Goal: Transaction & Acquisition: Purchase product/service

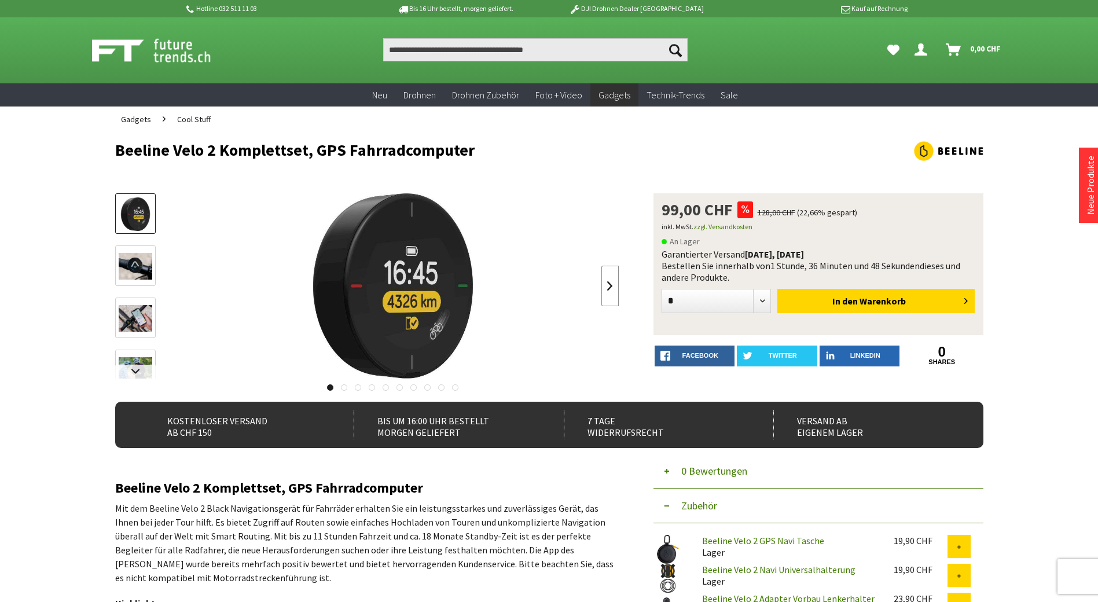
click at [606, 292] on link at bounding box center [609, 286] width 17 height 41
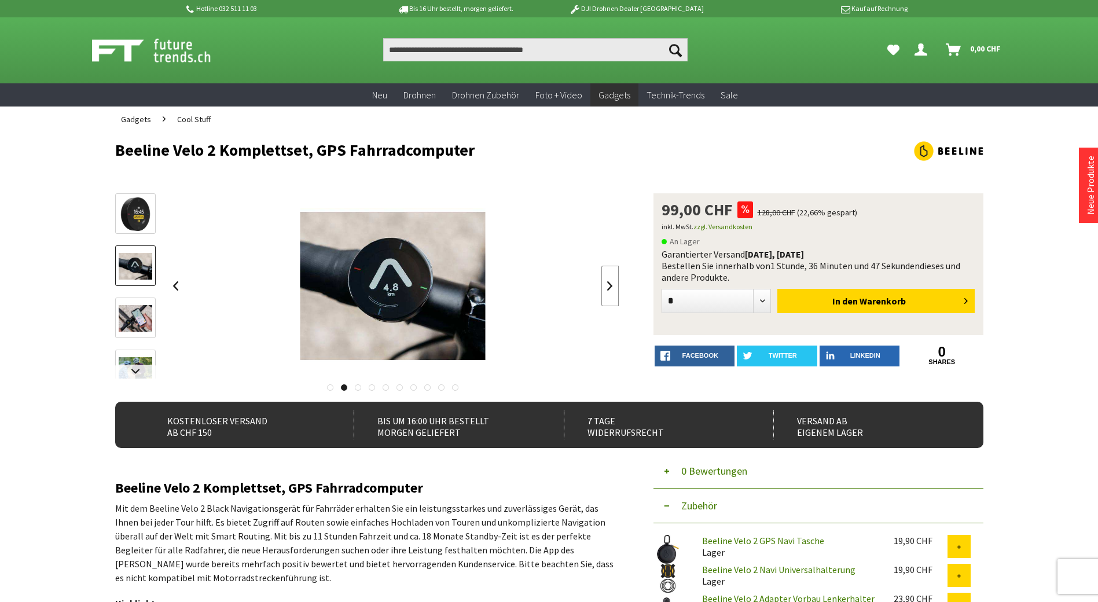
click at [606, 292] on link at bounding box center [609, 286] width 17 height 41
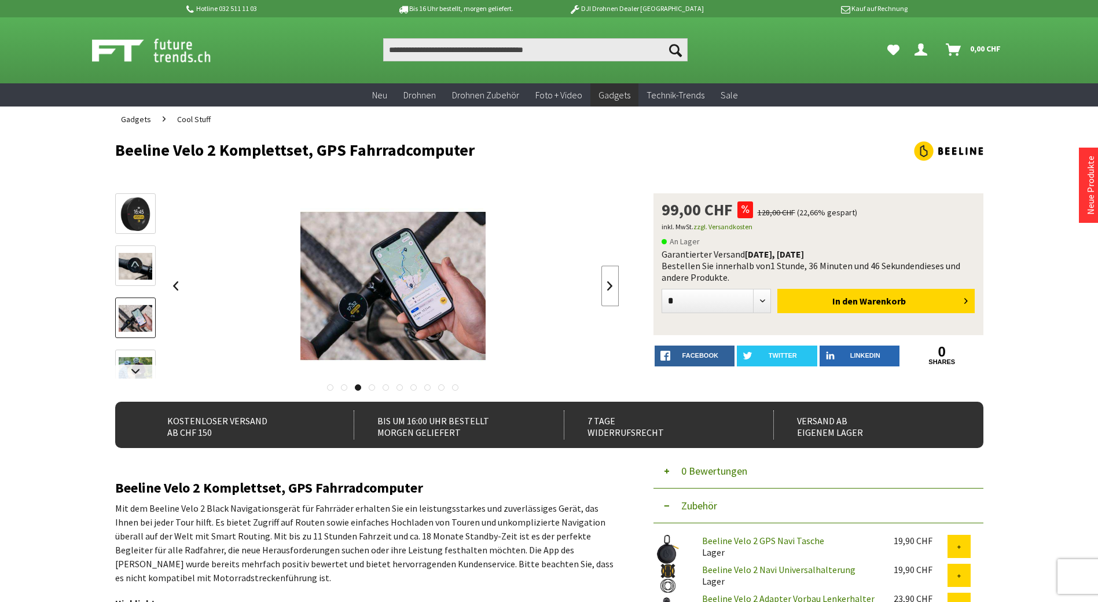
click at [606, 292] on link at bounding box center [609, 286] width 17 height 41
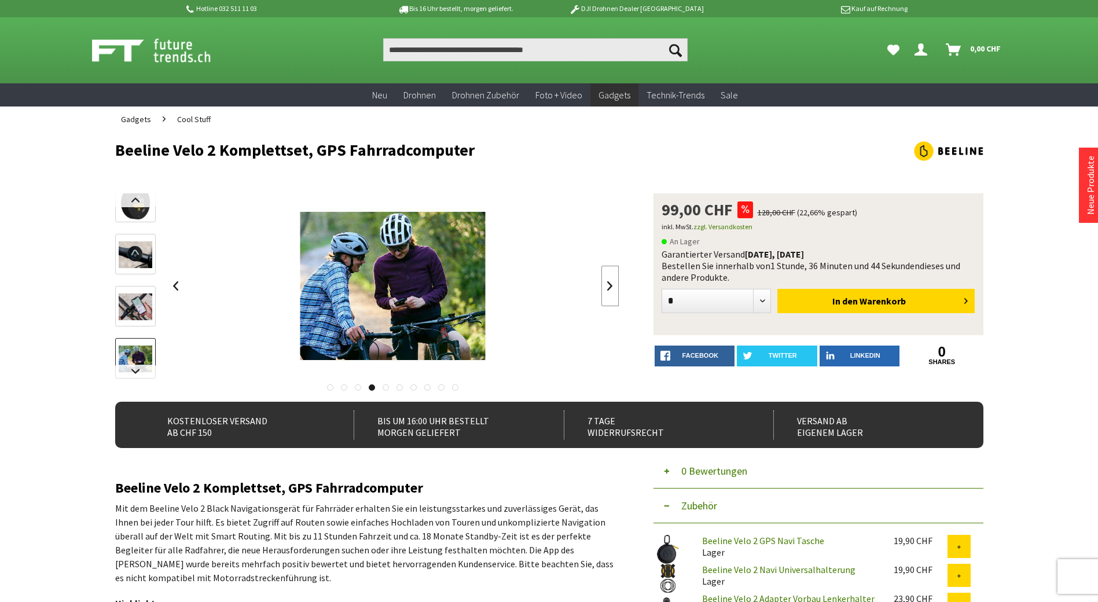
click at [606, 292] on link at bounding box center [609, 286] width 17 height 41
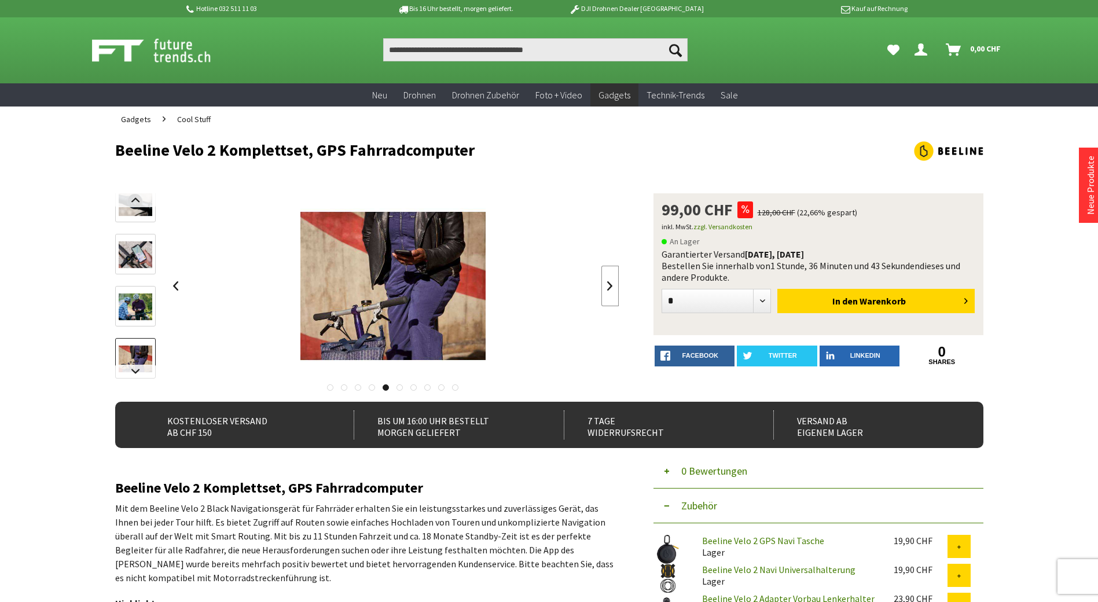
click at [606, 292] on link at bounding box center [609, 286] width 17 height 41
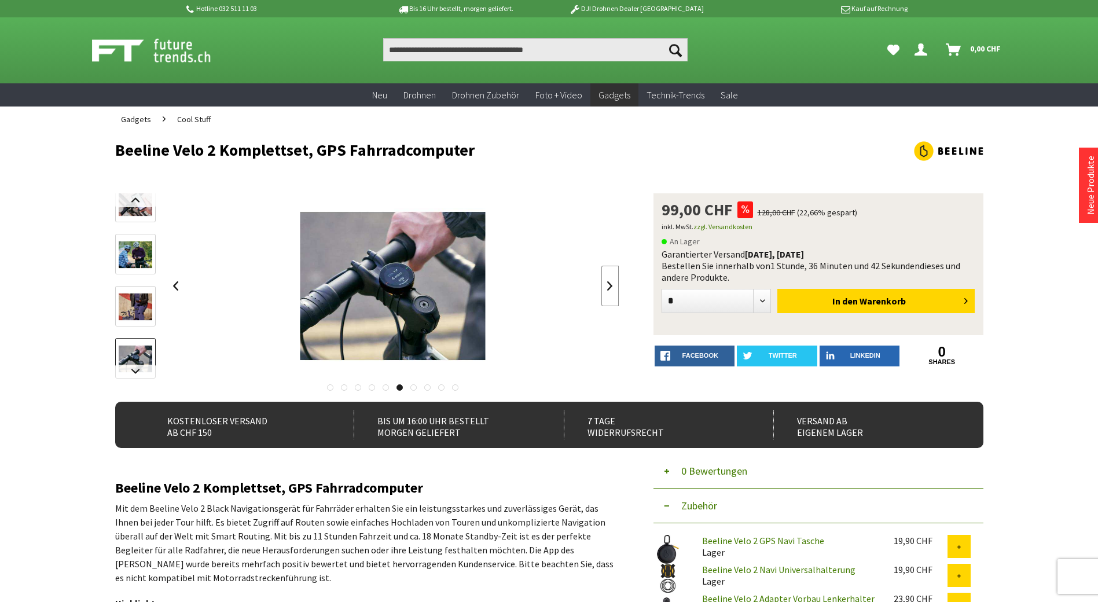
click at [606, 292] on link at bounding box center [609, 286] width 17 height 41
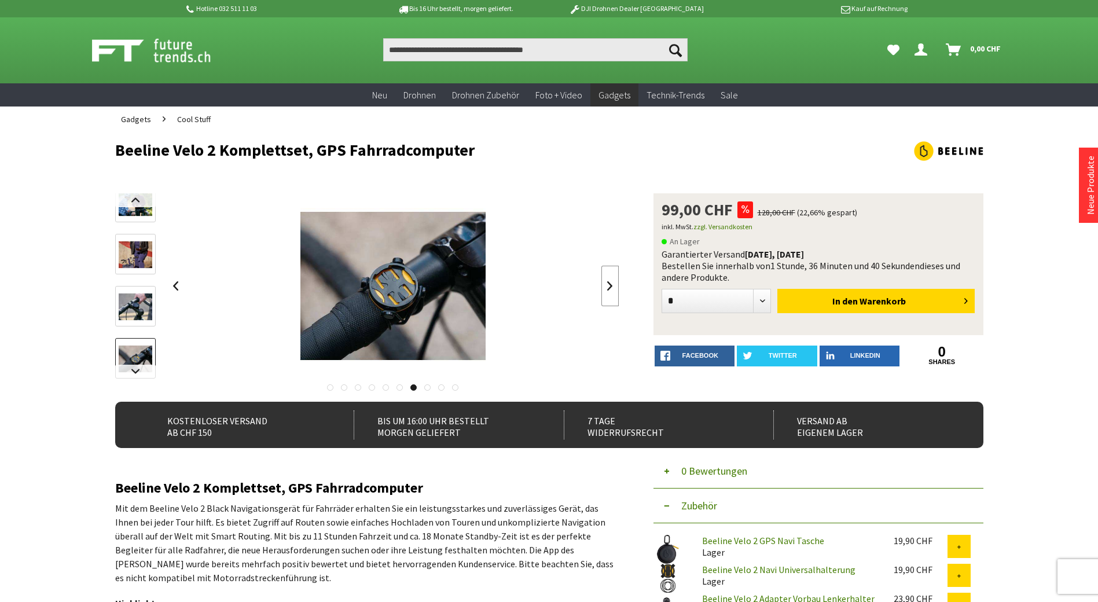
click at [606, 292] on link at bounding box center [609, 286] width 17 height 41
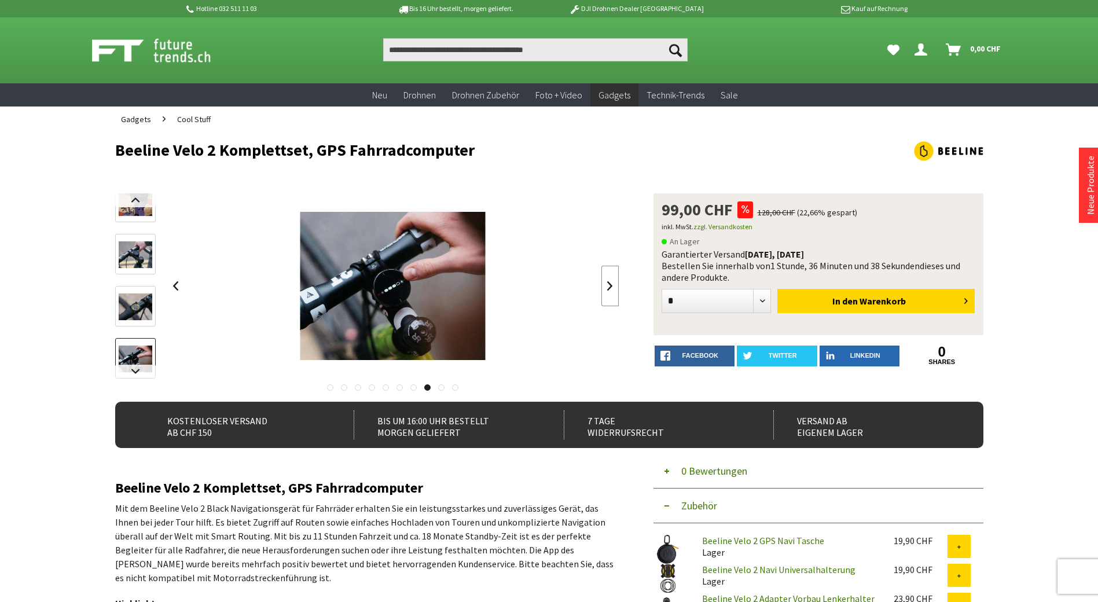
click at [606, 292] on link at bounding box center [609, 286] width 17 height 41
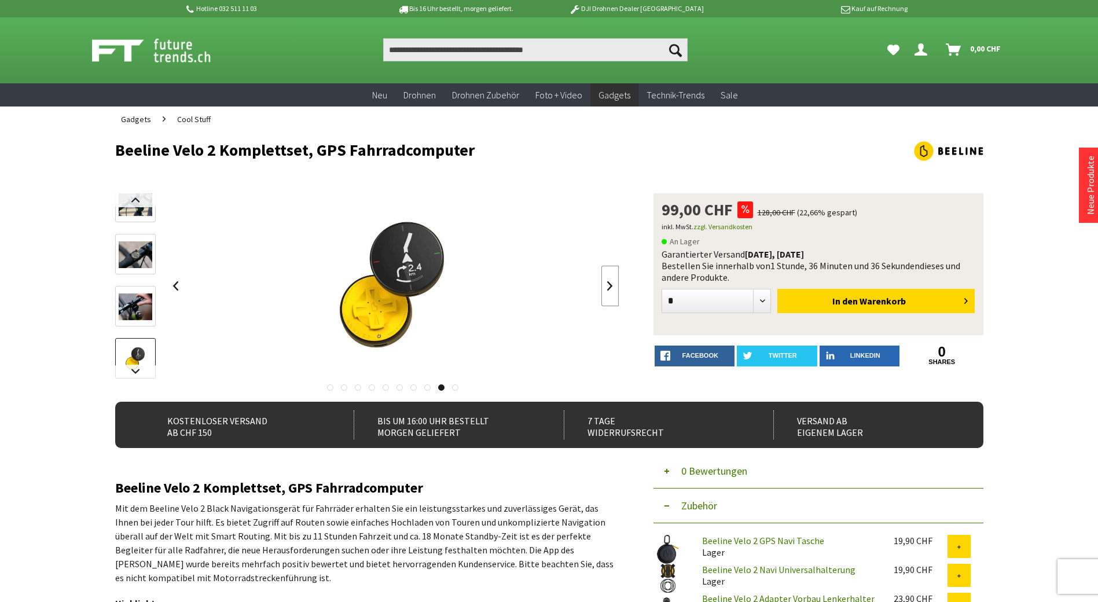
click at [606, 292] on link at bounding box center [609, 286] width 17 height 41
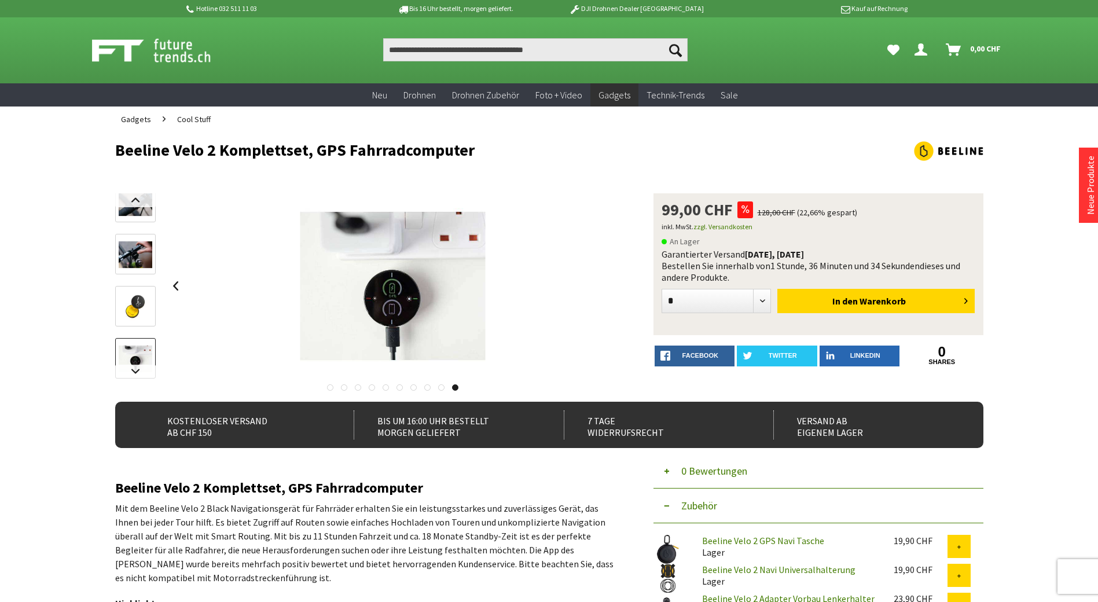
click at [606, 292] on div at bounding box center [393, 285] width 452 height 185
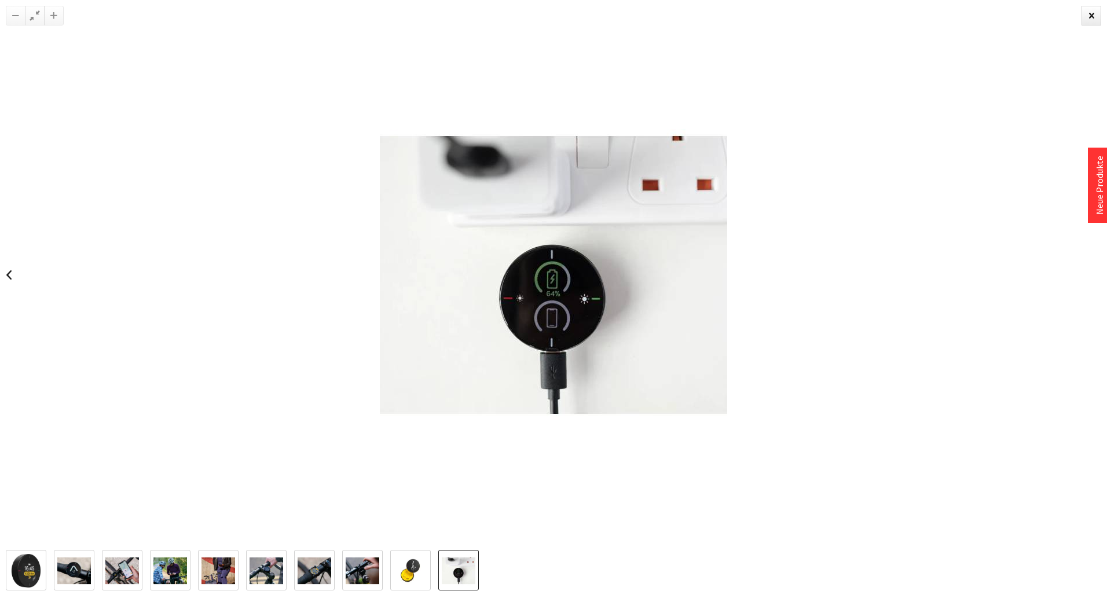
click at [786, 248] on div at bounding box center [553, 275] width 1107 height 550
click at [10, 280] on link at bounding box center [8, 275] width 17 height 41
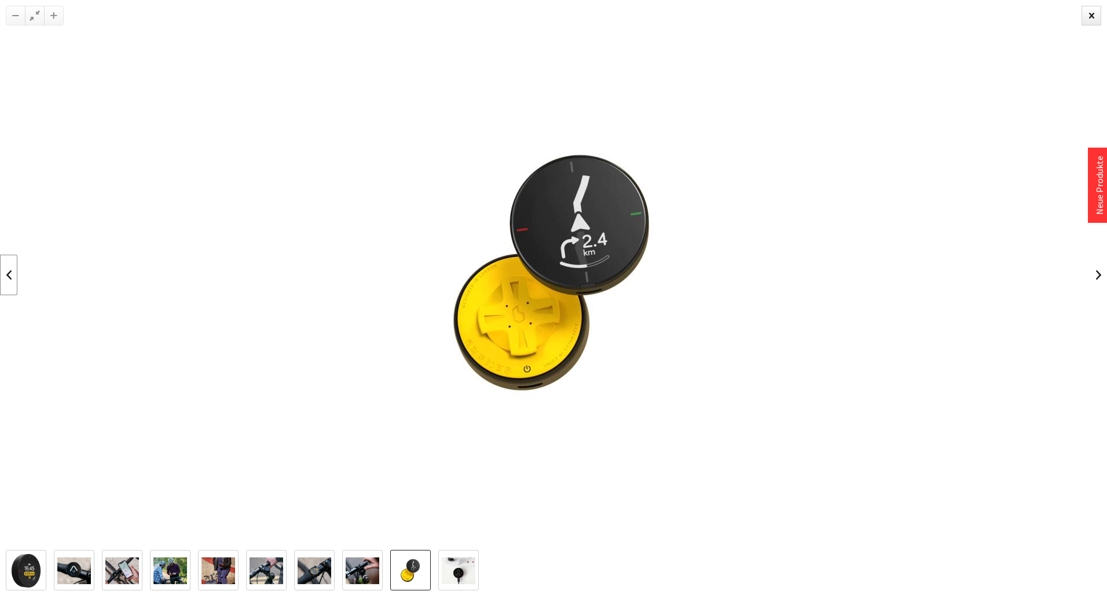
click at [11, 280] on link at bounding box center [8, 275] width 17 height 41
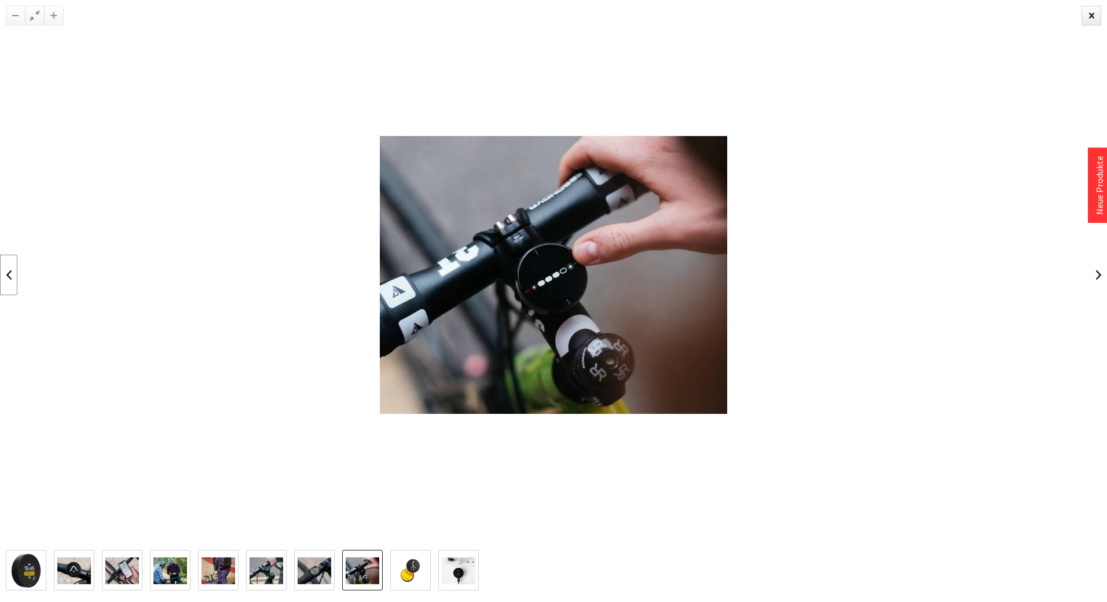
click at [11, 280] on link at bounding box center [8, 275] width 17 height 41
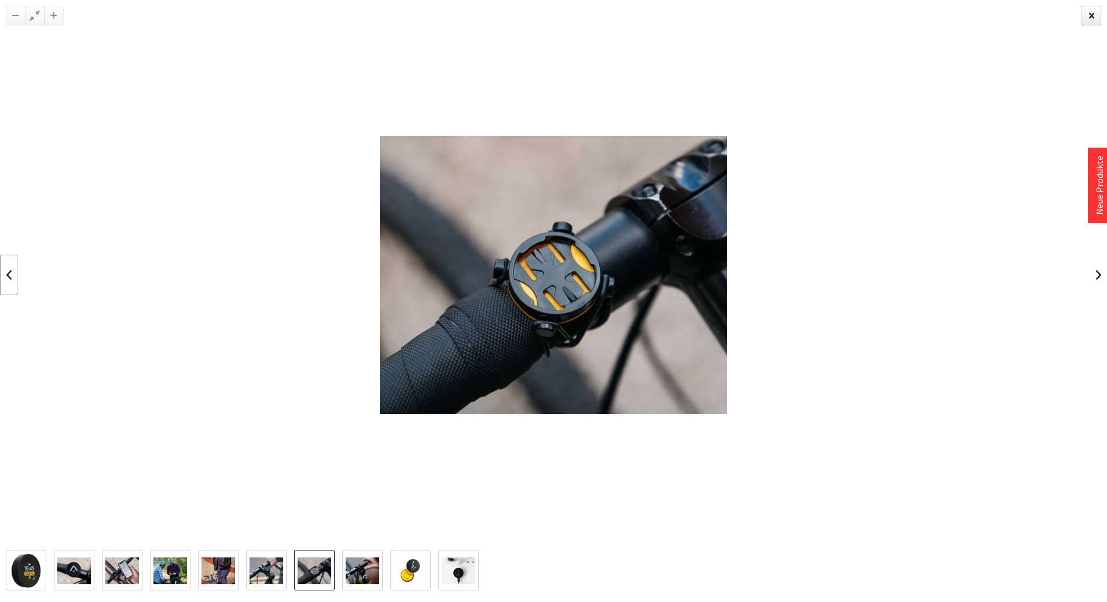
click at [11, 280] on link at bounding box center [8, 275] width 17 height 41
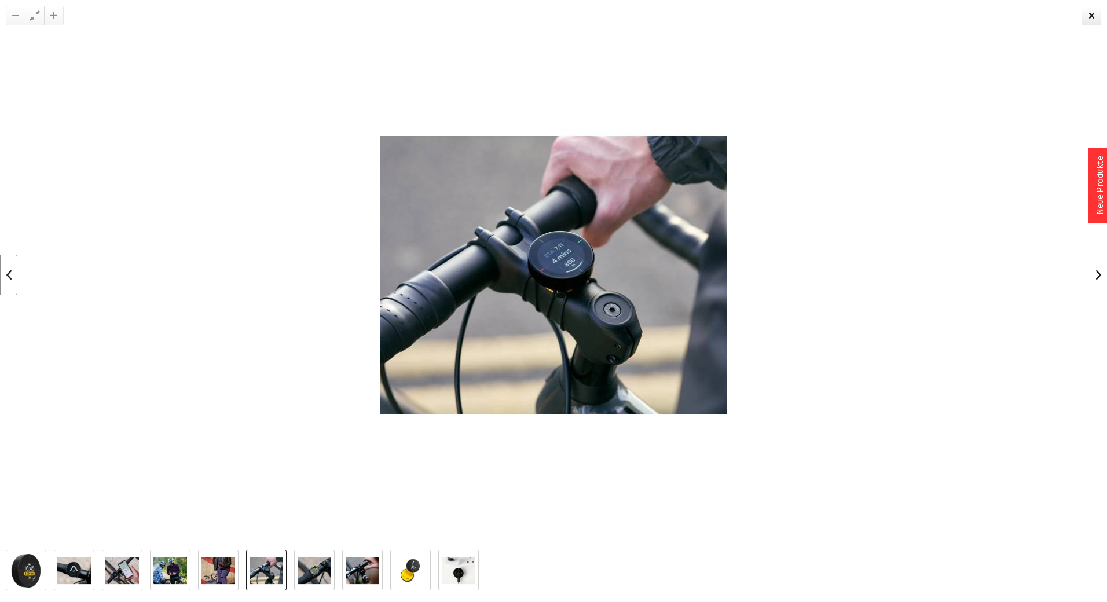
click at [11, 280] on link at bounding box center [8, 275] width 17 height 41
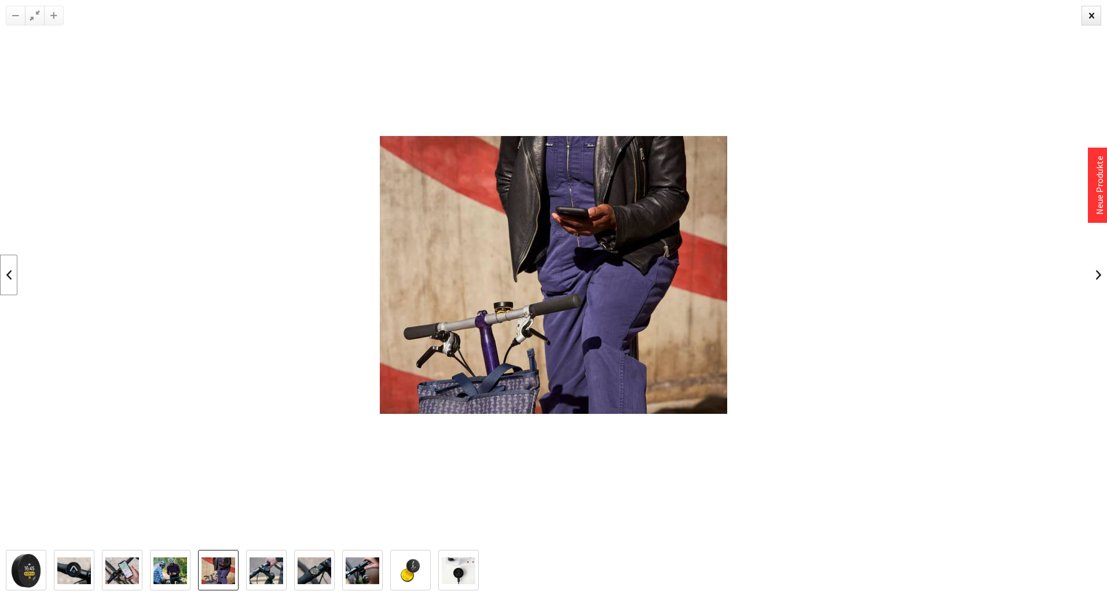
click at [11, 280] on link at bounding box center [8, 275] width 17 height 41
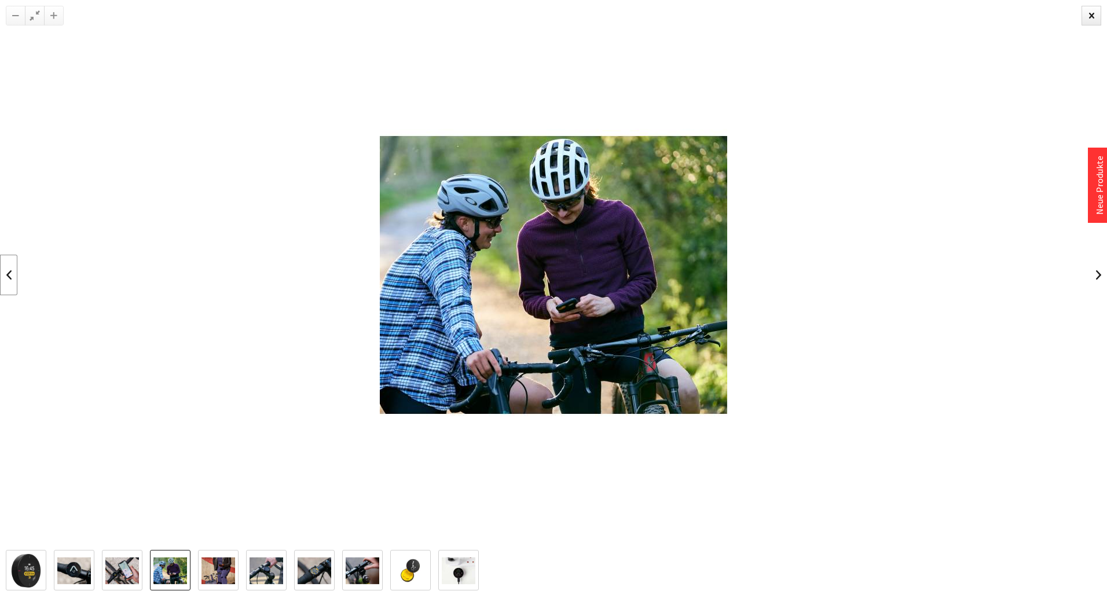
click at [11, 280] on link at bounding box center [8, 275] width 17 height 41
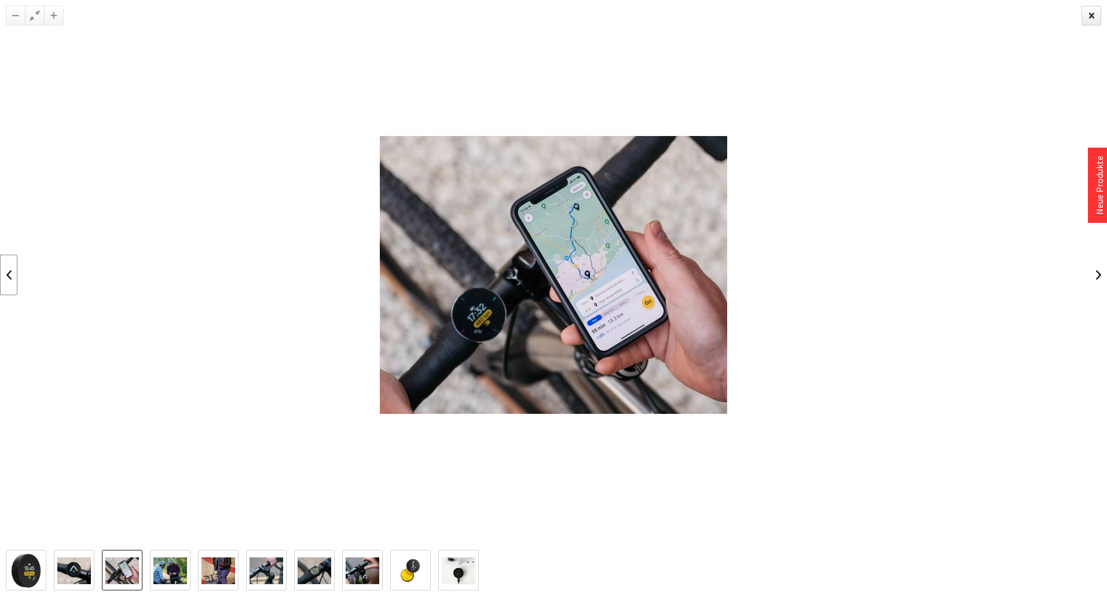
click at [11, 280] on link at bounding box center [8, 275] width 17 height 41
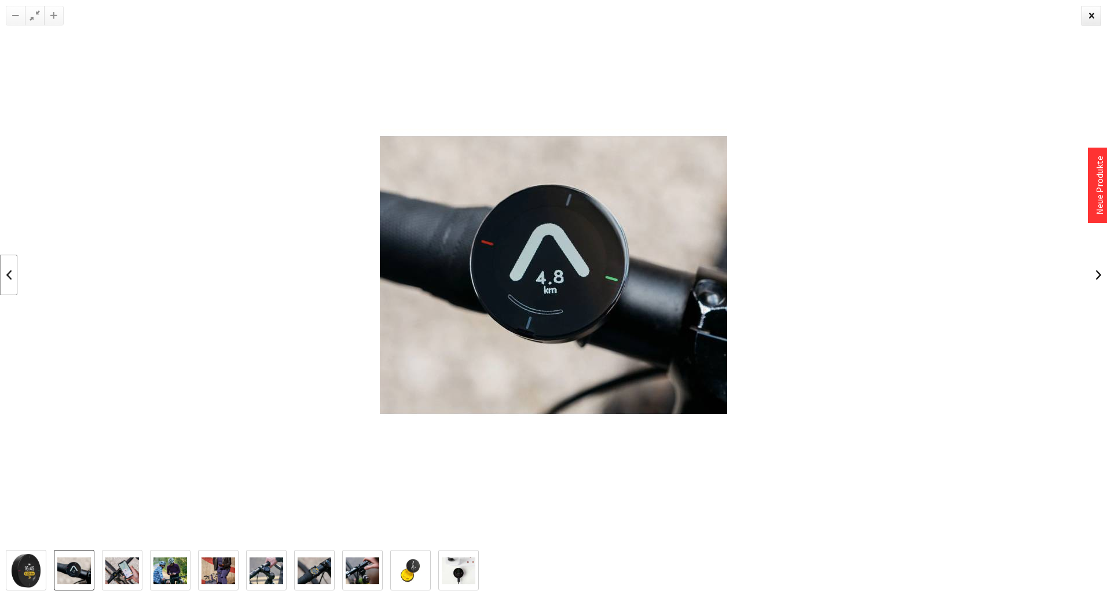
click at [11, 280] on link at bounding box center [8, 275] width 17 height 41
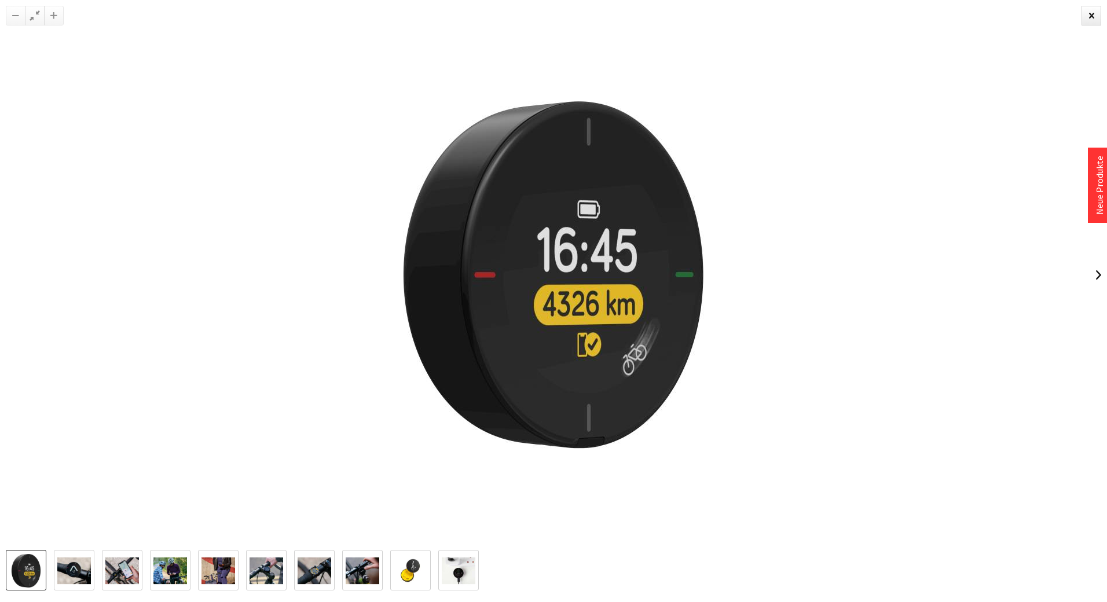
click at [11, 280] on div at bounding box center [553, 275] width 1107 height 550
click at [1089, 14] on div at bounding box center [1091, 16] width 20 height 20
